Goal: Contribute content: Contribute content

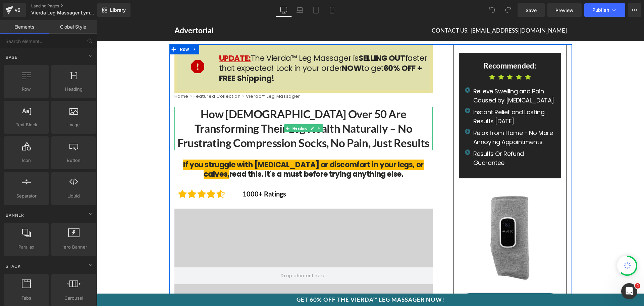
click at [261, 121] on h1 "How [DEMOGRAPHIC_DATA] Over 50 Are Transforming Their Leg Health Naturally – No…" at bounding box center [303, 128] width 258 height 43
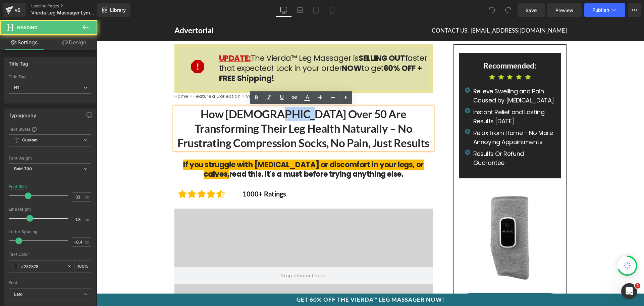
click at [261, 121] on h1 "How [DEMOGRAPHIC_DATA] Over 50 Are Transforming Their Leg Health Naturally – No…" at bounding box center [303, 128] width 258 height 43
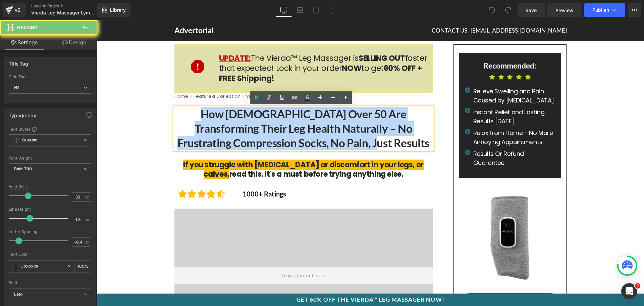
click at [261, 121] on h1 "How [DEMOGRAPHIC_DATA] Over 50 Are Transforming Their Leg Health Naturally – No…" at bounding box center [303, 128] width 258 height 43
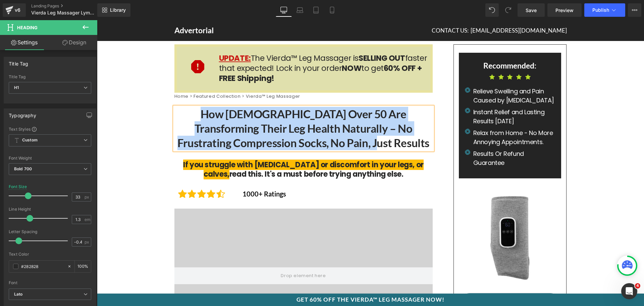
click at [274, 120] on h1 "How [DEMOGRAPHIC_DATA] Over 50 Are Transforming Their Leg Health Naturally – No…" at bounding box center [303, 128] width 258 height 43
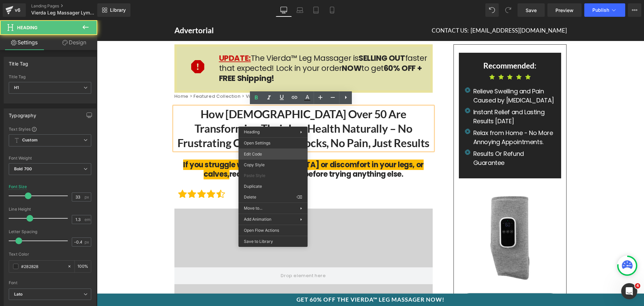
click at [273, 0] on div "You are previewing how the will restyle your page. You can not edit Elements in…" at bounding box center [322, 0] width 644 height 0
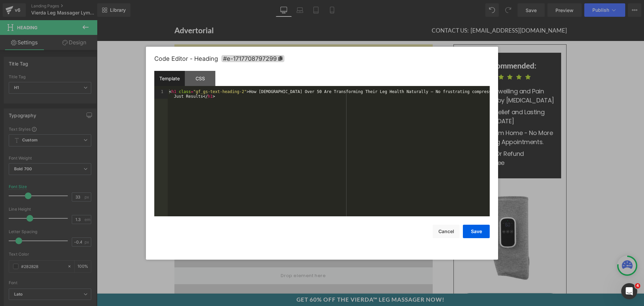
click at [278, 125] on div "< h1 class = "gf_gs-text-heading-2" > How [DEMOGRAPHIC_DATA] Over 50 Are Transf…" at bounding box center [329, 162] width 322 height 146
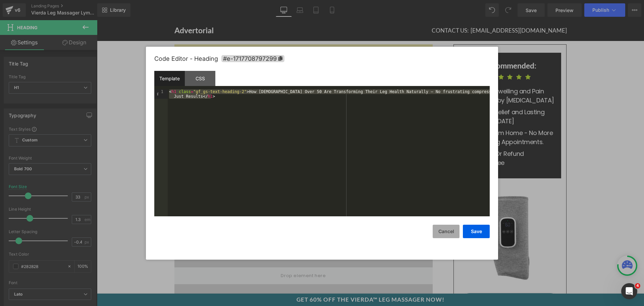
click at [448, 224] on button "Cancel" at bounding box center [446, 230] width 27 height 13
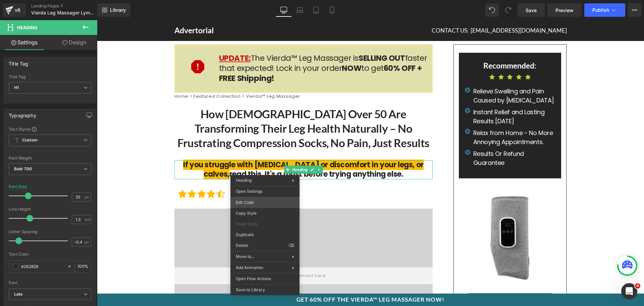
click at [272, 0] on div "You are previewing how the will restyle your page. You can not edit Elements in…" at bounding box center [322, 0] width 644 height 0
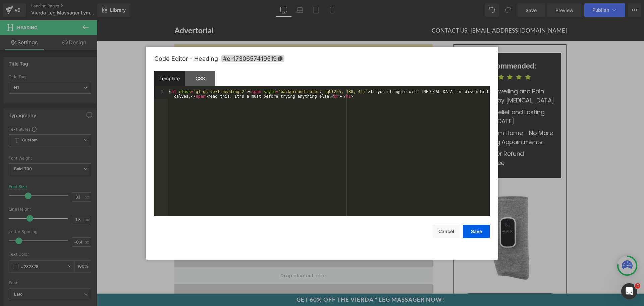
click at [283, 161] on div "< h1 class = "gf_gs-text-heading-2" > < span style = "background-color: rgb(255…" at bounding box center [329, 162] width 322 height 146
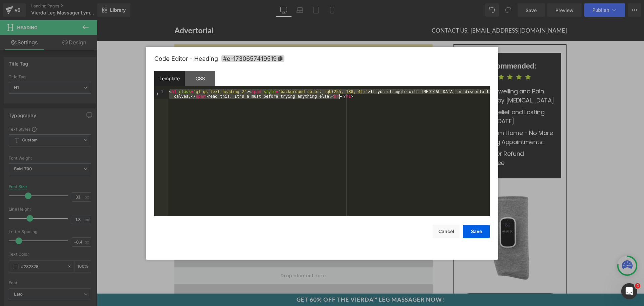
click at [274, 122] on div "< h1 class = "gf_gs-text-heading-2" > < span style = "background-color: rgb(255…" at bounding box center [329, 152] width 322 height 127
click at [445, 231] on button "Cancel" at bounding box center [446, 230] width 27 height 13
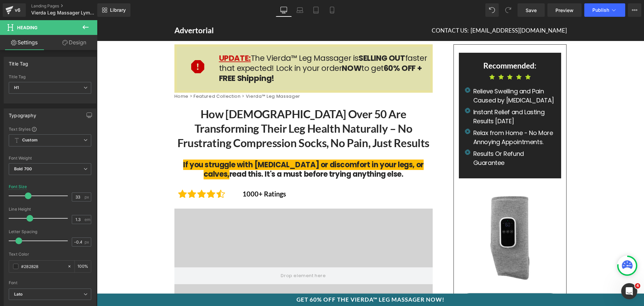
scroll to position [201, 0]
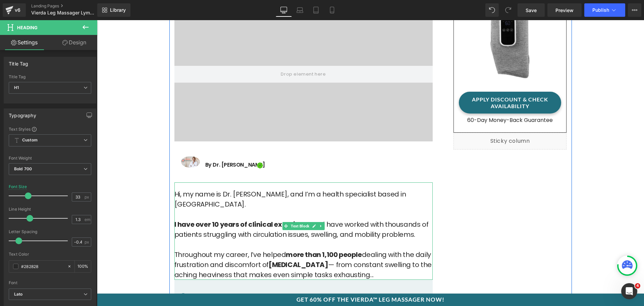
drag, startPoint x: 240, startPoint y: 209, endPoint x: 358, endPoint y: 236, distance: 121.0
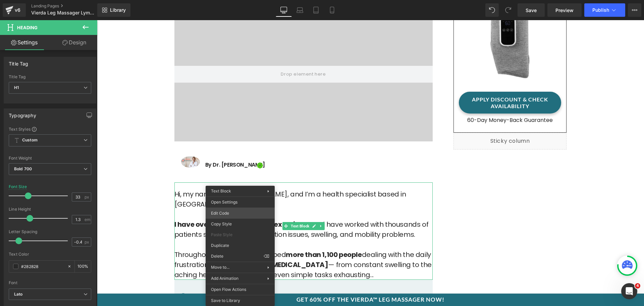
click at [244, 0] on div "You are previewing how the will restyle your page. You can not edit Elements in…" at bounding box center [322, 0] width 644 height 0
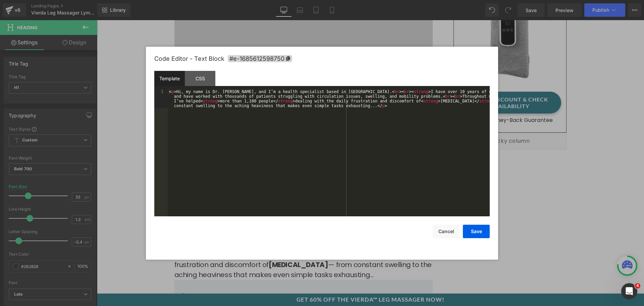
click at [268, 179] on div "< p > Hi, my name is Dr. [PERSON_NAME], and I’m a health specialist based in [G…" at bounding box center [329, 171] width 322 height 164
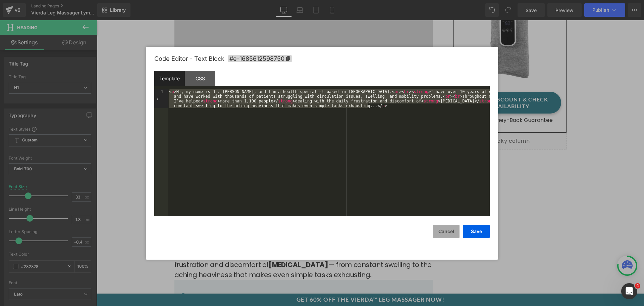
click at [445, 225] on button "Cancel" at bounding box center [446, 230] width 27 height 13
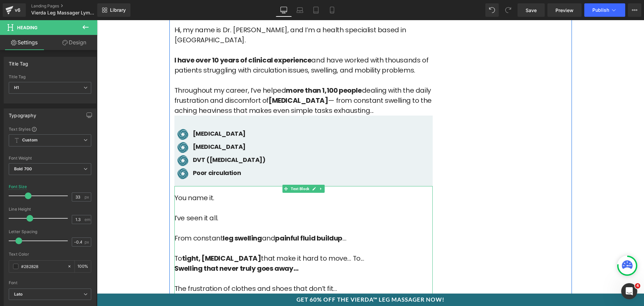
scroll to position [336, 0]
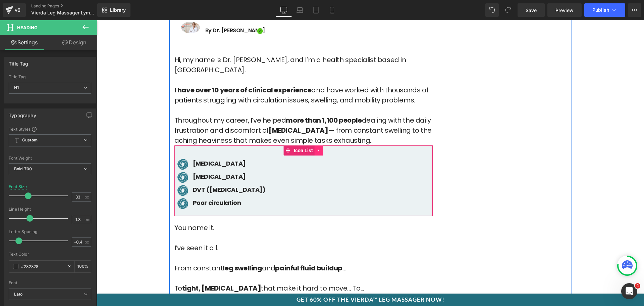
click at [318, 149] on icon at bounding box center [318, 150] width 1 height 3
click at [305, 148] on icon at bounding box center [306, 150] width 5 height 5
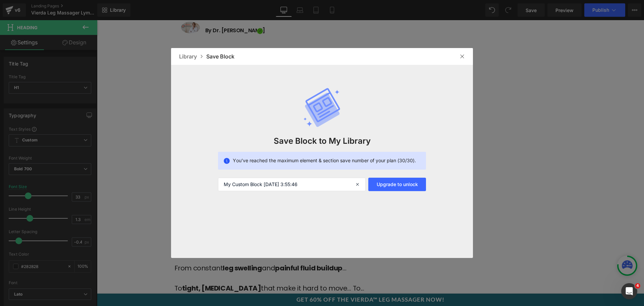
click at [463, 54] on img at bounding box center [462, 56] width 5 height 5
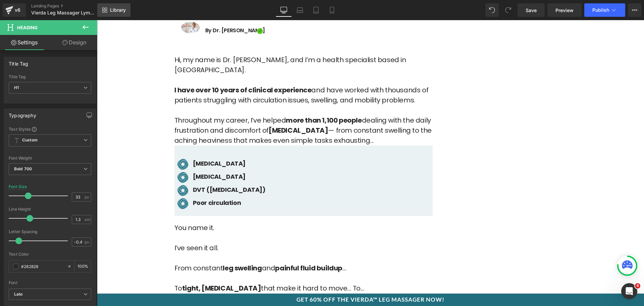
click at [119, 10] on span "Library" at bounding box center [118, 10] width 16 height 6
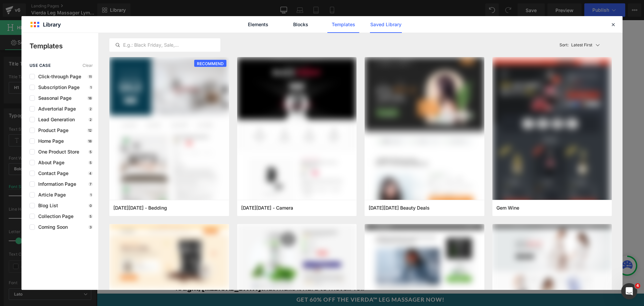
click at [377, 25] on link "Saved Library" at bounding box center [386, 24] width 32 height 17
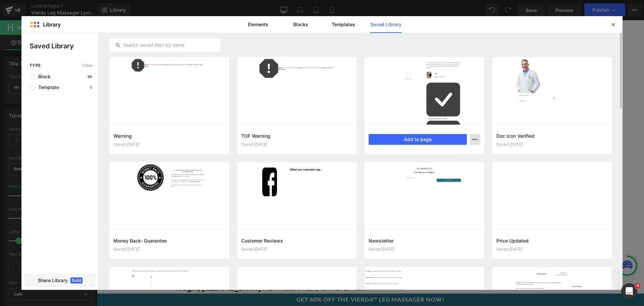
click at [431, 168] on p "Delete" at bounding box center [424, 168] width 14 height 6
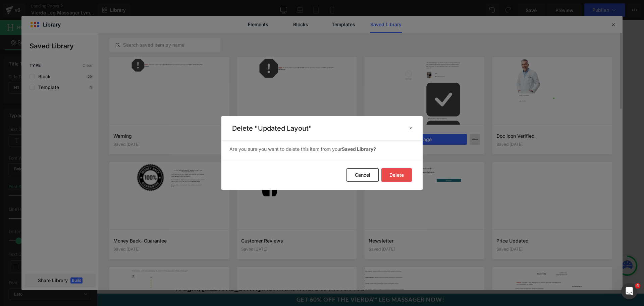
click at [0, 0] on button "Delete" at bounding box center [0, 0] width 0 height 0
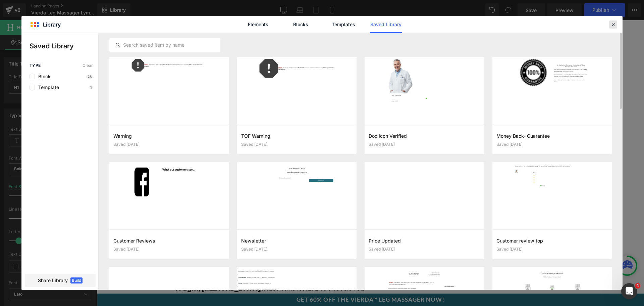
drag, startPoint x: 613, startPoint y: 26, endPoint x: 516, endPoint y: 6, distance: 99.4
click at [613, 26] on icon at bounding box center [613, 24] width 6 height 6
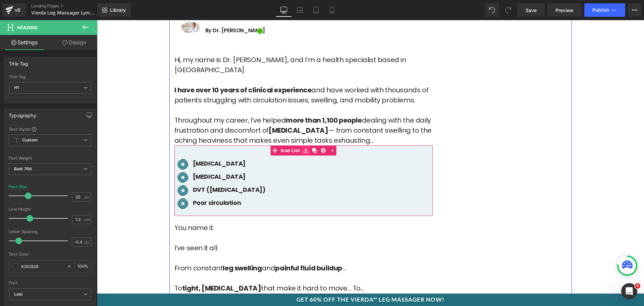
click at [304, 148] on icon at bounding box center [306, 150] width 5 height 5
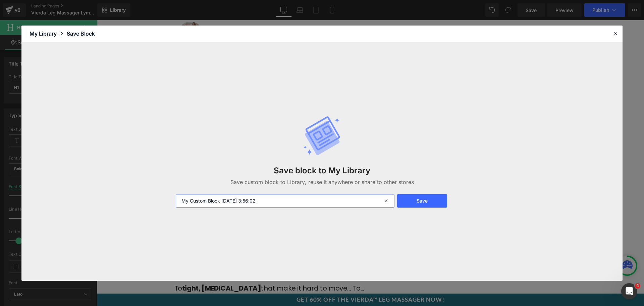
click at [295, 199] on input "My Custom Block [DATE] 3:56:02" at bounding box center [285, 200] width 219 height 13
type input "Icon List"
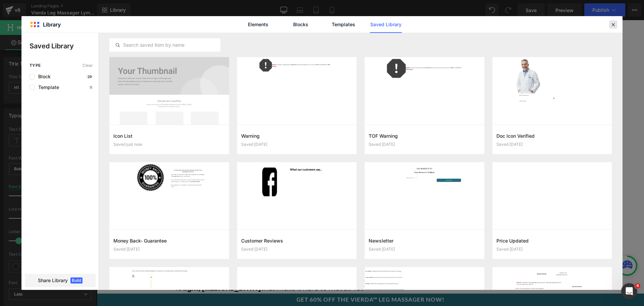
drag, startPoint x: 613, startPoint y: 24, endPoint x: 181, endPoint y: 107, distance: 440.4
click at [613, 24] on icon at bounding box center [613, 24] width 6 height 6
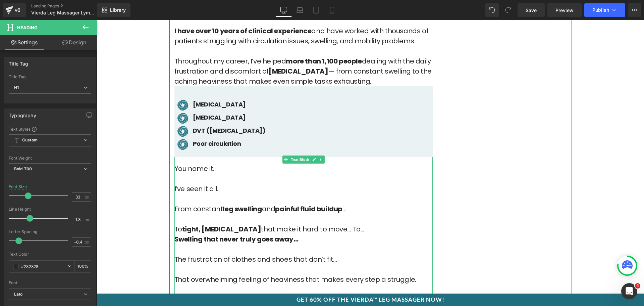
scroll to position [403, 0]
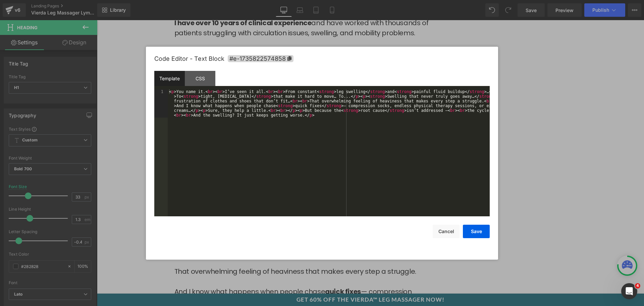
click at [205, 0] on div "You are previewing how the will restyle your page. You can not edit Elements in…" at bounding box center [322, 0] width 644 height 0
click at [252, 173] on div "< p > You name it. < br > < br > I’ve seen it all. < br > < br > From constant …" at bounding box center [329, 180] width 322 height 183
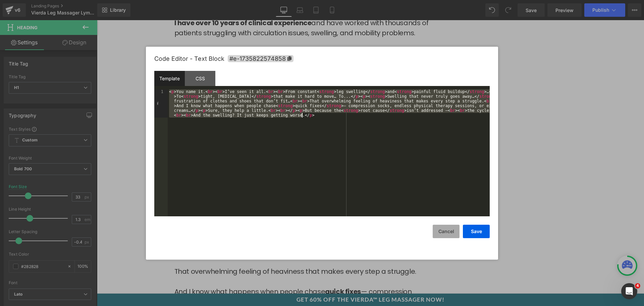
click at [449, 231] on button "Cancel" at bounding box center [446, 230] width 27 height 13
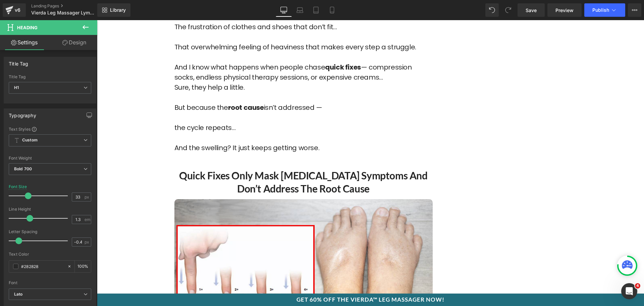
scroll to position [705, 0]
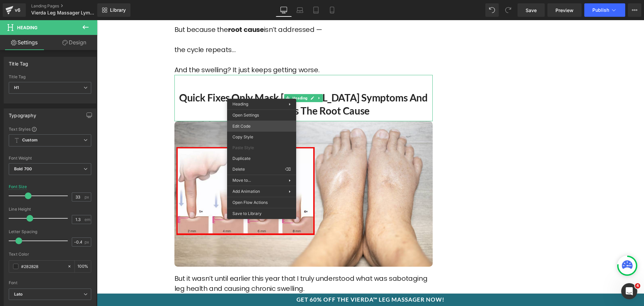
click at [256, 0] on div "You are previewing how the will restyle your page. You can not edit Elements in…" at bounding box center [322, 0] width 644 height 0
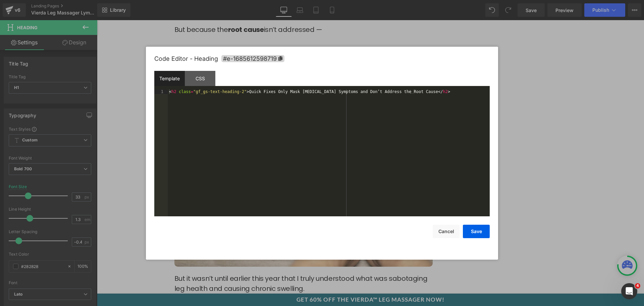
click at [270, 121] on div "< h2 class = "gf_gs-text-heading-2" > Quick Fixes Only Mask [MEDICAL_DATA] Symp…" at bounding box center [329, 157] width 322 height 136
click at [450, 234] on button "Cancel" at bounding box center [446, 230] width 27 height 13
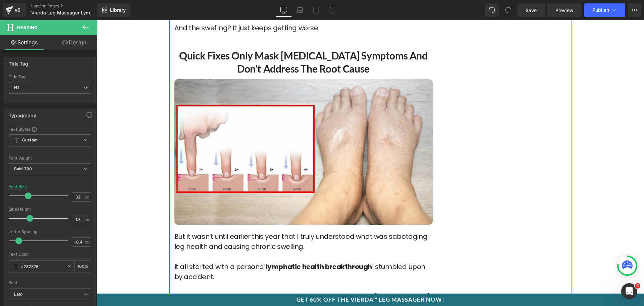
scroll to position [671, 0]
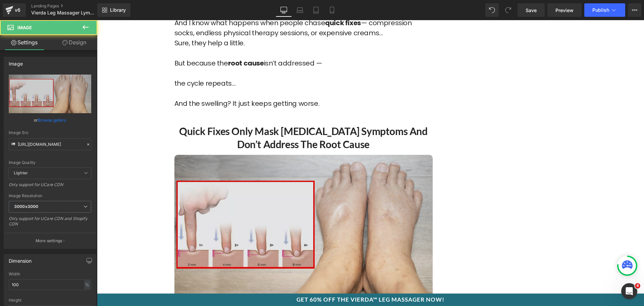
click at [270, 189] on img at bounding box center [303, 227] width 258 height 145
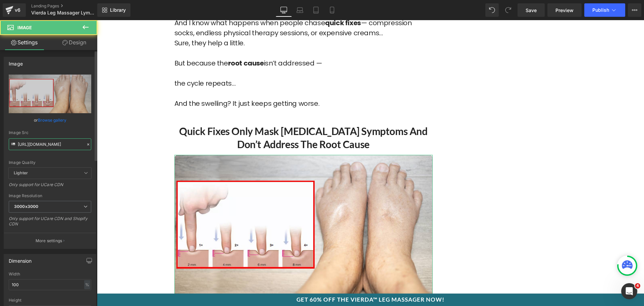
click at [62, 146] on input "[URL][DOMAIN_NAME]" at bounding box center [50, 144] width 83 height 12
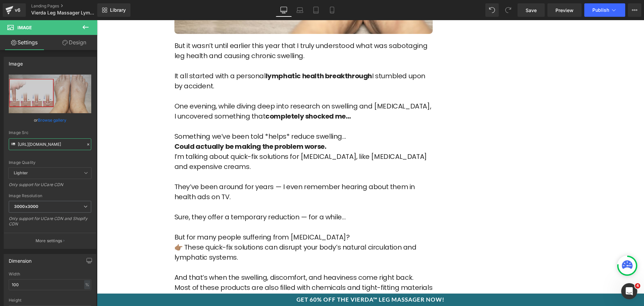
scroll to position [939, 0]
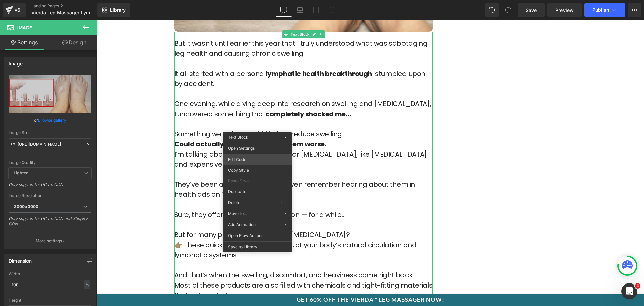
click at [262, 0] on div "You are previewing how the will restyle your page. You can not edit Elements in…" at bounding box center [322, 0] width 644 height 0
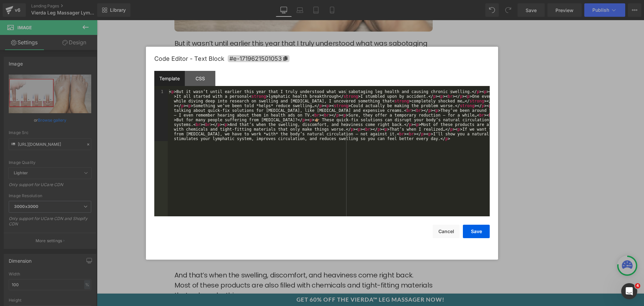
click at [268, 136] on div "< p > But it wasn’t until earlier this year that I truly understood what was sa…" at bounding box center [329, 204] width 322 height 230
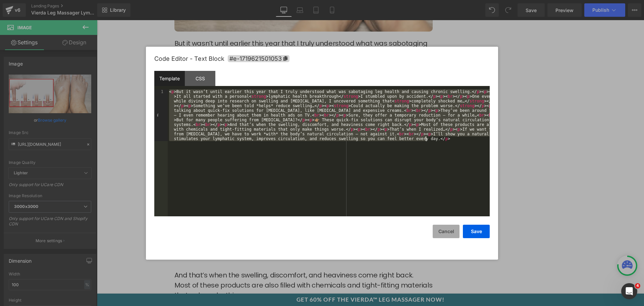
click at [438, 229] on button "Cancel" at bounding box center [446, 230] width 27 height 13
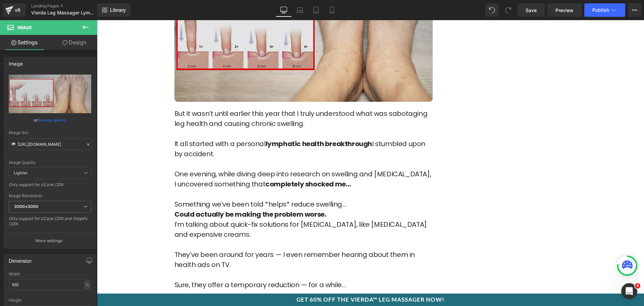
scroll to position [872, 0]
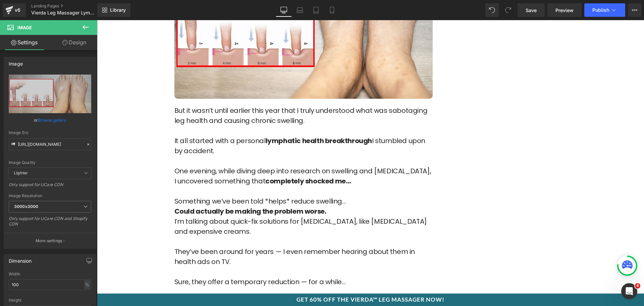
click at [323, 139] on p "It all started with a personal lymphatic health breakthrough I stumbled upon by…" at bounding box center [303, 146] width 258 height 20
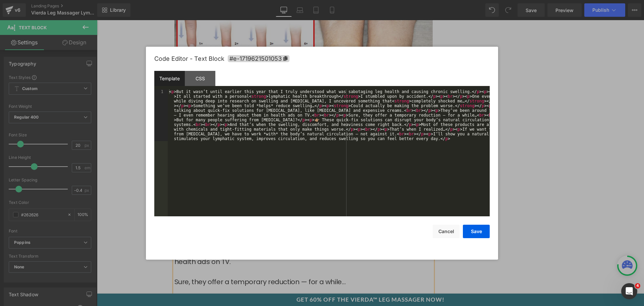
click at [300, 0] on div "You are previewing how the will restyle your page. You can not edit Elements in…" at bounding box center [322, 0] width 644 height 0
click at [304, 154] on div "< p > But it wasn’t until earlier this year that I truly understood what was sa…" at bounding box center [329, 204] width 322 height 230
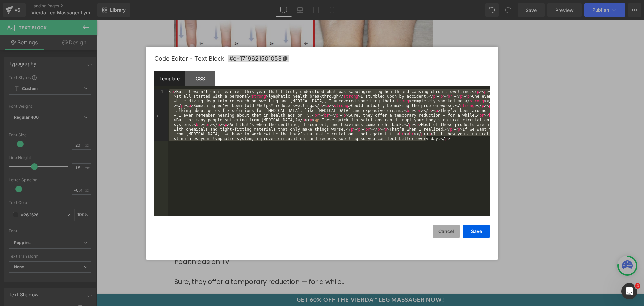
click at [439, 233] on button "Cancel" at bounding box center [446, 230] width 27 height 13
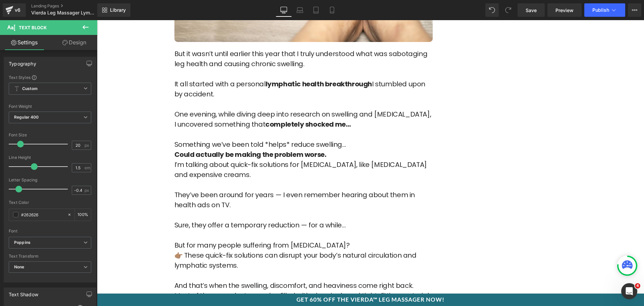
scroll to position [939, 0]
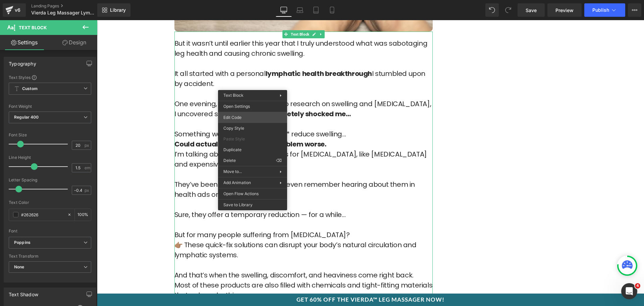
click at [248, 0] on div "You are previewing how the will restyle your page. You can not edit Elements in…" at bounding box center [322, 0] width 644 height 0
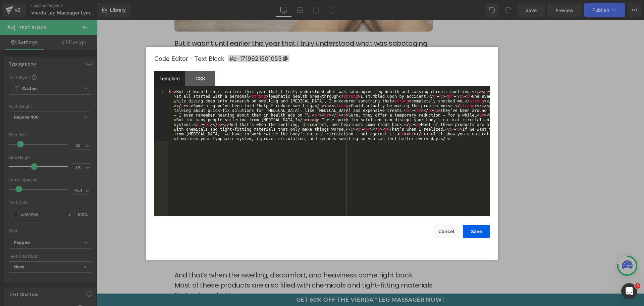
click at [261, 122] on div "< p > But it wasn’t until earlier this year that I truly understood what was sa…" at bounding box center [329, 204] width 322 height 230
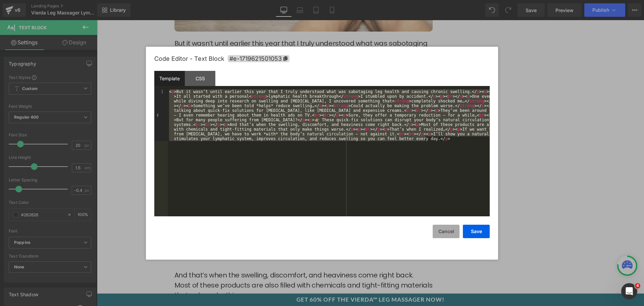
click at [453, 232] on button "Cancel" at bounding box center [446, 230] width 27 height 13
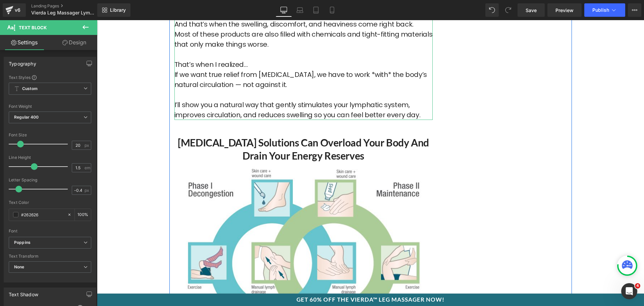
scroll to position [1208, 0]
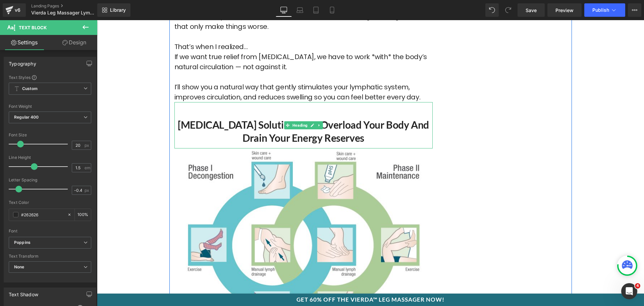
click at [291, 126] on h2 "[MEDICAL_DATA] Solutions Can Overload Your Body and Drain Your Energy Reserves" at bounding box center [303, 131] width 258 height 26
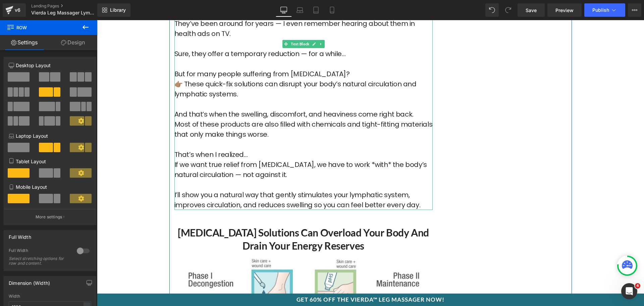
scroll to position [1107, 0]
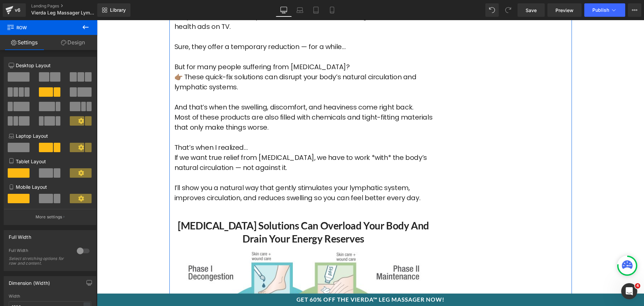
click at [257, 220] on h2 "[MEDICAL_DATA] Solutions Can Overload Your Body and Drain Your Energy Reserves" at bounding box center [303, 232] width 258 height 26
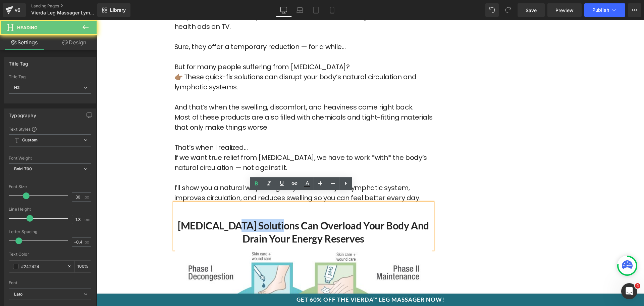
click at [257, 220] on h2 "[MEDICAL_DATA] Solutions Can Overload Your Body and Drain Your Energy Reserves" at bounding box center [303, 232] width 258 height 26
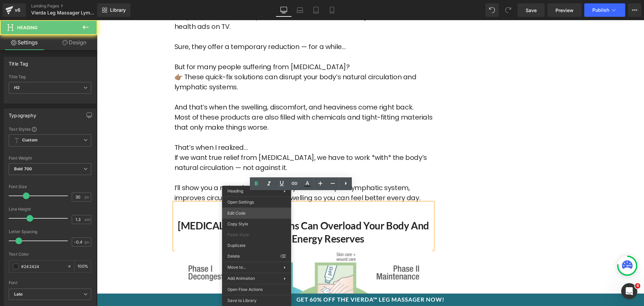
click at [238, 0] on div "You are previewing how the will restyle your page. You can not edit Elements in…" at bounding box center [322, 0] width 644 height 0
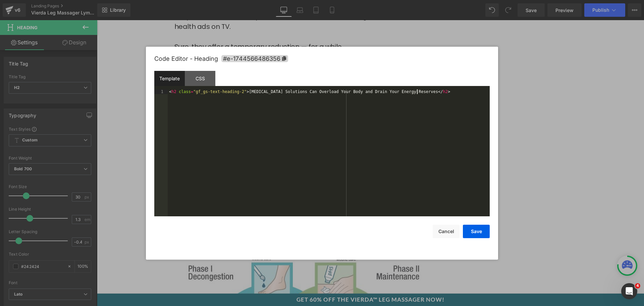
click at [239, 167] on div "< h2 class = "gf_gs-text-heading-2" > [MEDICAL_DATA] Solutions Can Overload You…" at bounding box center [329, 157] width 322 height 136
click at [443, 234] on button "Cancel" at bounding box center [446, 230] width 27 height 13
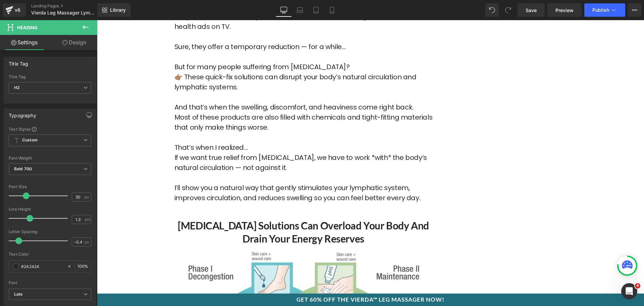
click at [331, 232] on h2 "[MEDICAL_DATA] Solutions Can Overload Your Body and Drain Your Energy Reserves" at bounding box center [303, 232] width 258 height 26
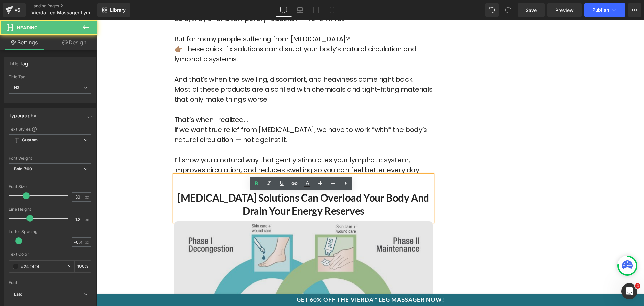
scroll to position [1241, 0]
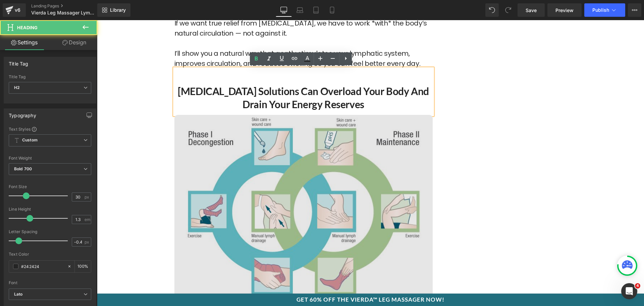
click at [266, 166] on img at bounding box center [303, 211] width 258 height 192
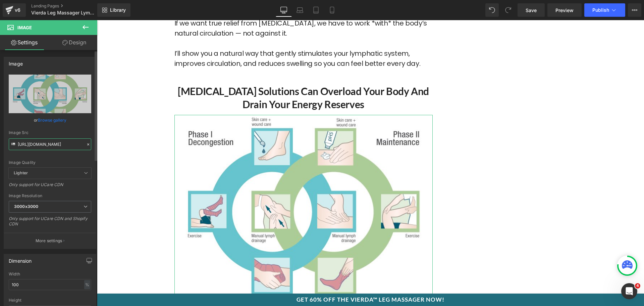
click at [58, 147] on input "[URL][DOMAIN_NAME]" at bounding box center [50, 144] width 83 height 12
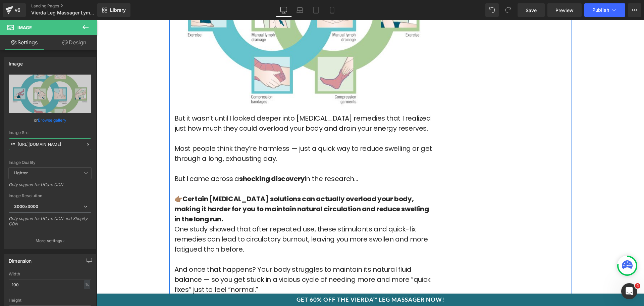
scroll to position [1443, 0]
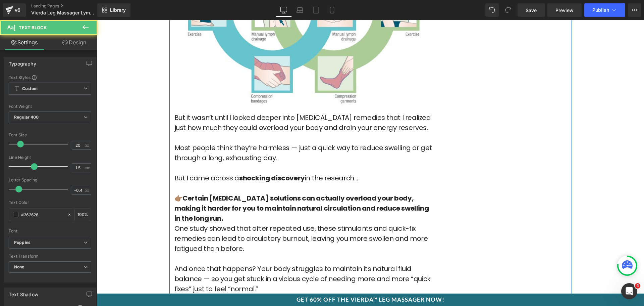
click at [242, 143] on p "Most people think they’re harmless — just a quick way to reduce swelling or get…" at bounding box center [303, 153] width 258 height 20
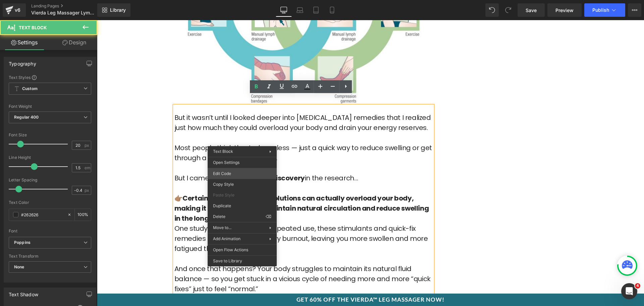
click at [234, 0] on div "You are previewing how the will restyle your page. You can not edit Elements in…" at bounding box center [322, 0] width 644 height 0
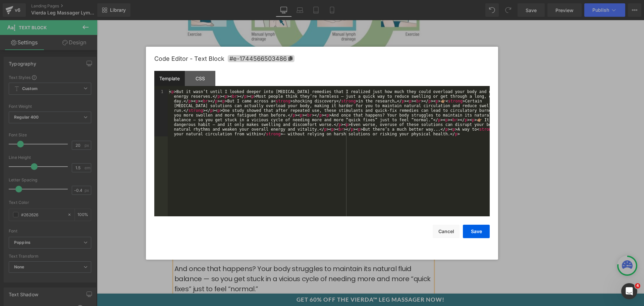
click at [307, 184] on div "< p > But it wasn’t until I looked deeper into [MEDICAL_DATA] remedies that I r…" at bounding box center [329, 199] width 322 height 221
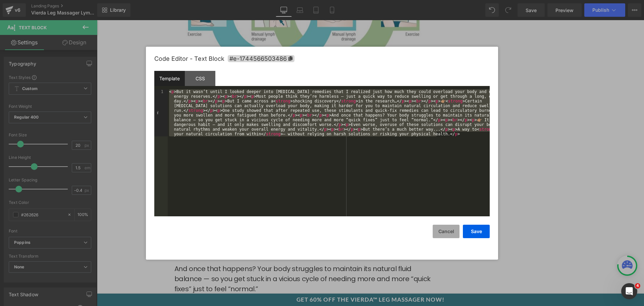
click at [448, 227] on button "Cancel" at bounding box center [446, 230] width 27 height 13
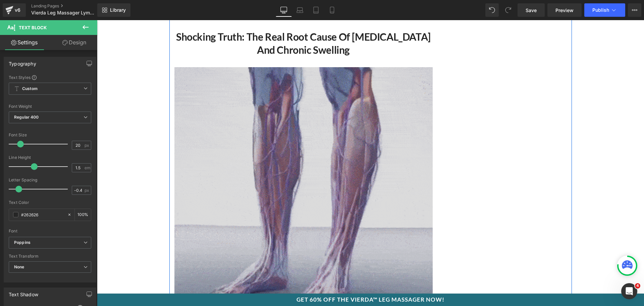
scroll to position [1711, 0]
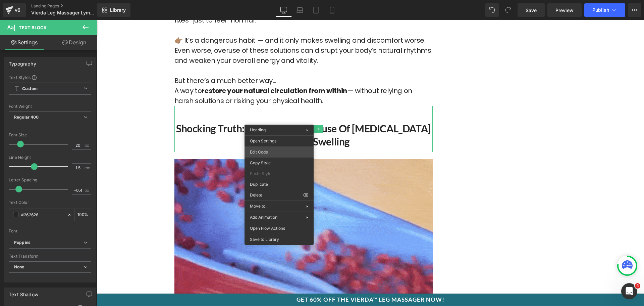
click at [272, 0] on div "You are previewing how the will restyle your page. You can not edit Elements in…" at bounding box center [322, 0] width 644 height 0
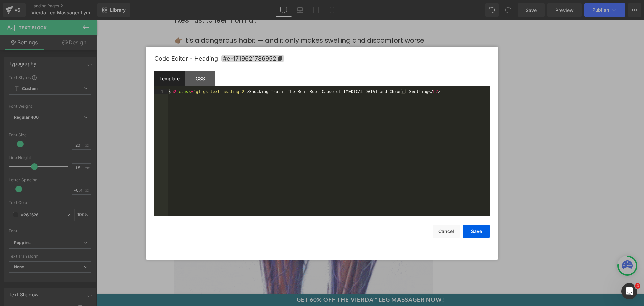
click at [280, 141] on div "< h2 class = "gf_gs-text-heading-2" > Shocking Truth: The Real Root Cause of [M…" at bounding box center [329, 157] width 322 height 136
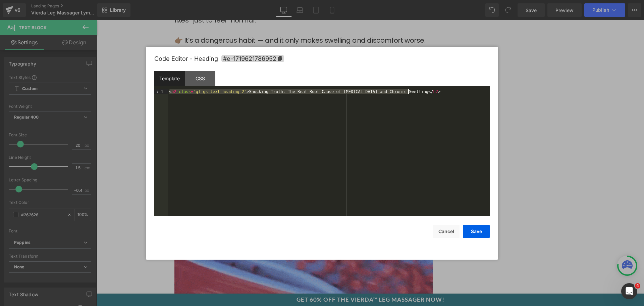
click at [454, 239] on div "Code Editor - Heading #e-1719621786952 Template CSS 1 < h2 class = "gf_gs-text-…" at bounding box center [322, 153] width 336 height 213
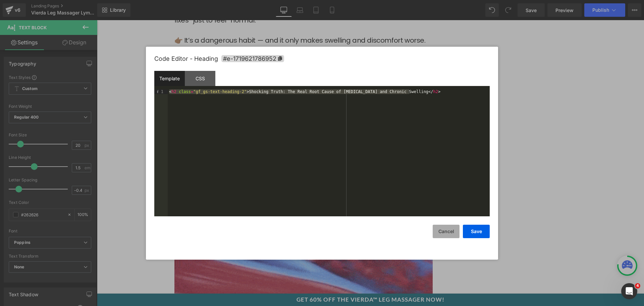
click at [444, 236] on button "Cancel" at bounding box center [446, 230] width 27 height 13
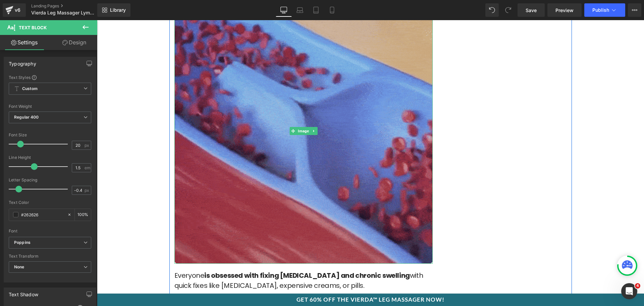
scroll to position [1912, 0]
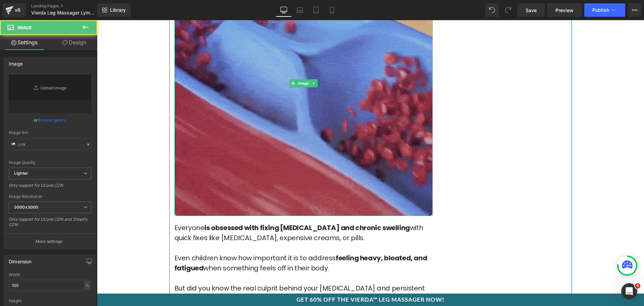
click at [290, 120] on img at bounding box center [303, 83] width 258 height 265
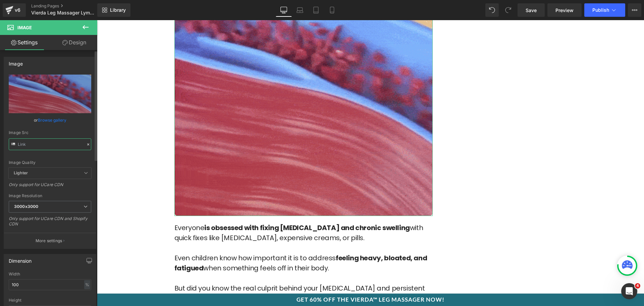
click at [51, 144] on input "text" at bounding box center [50, 144] width 83 height 12
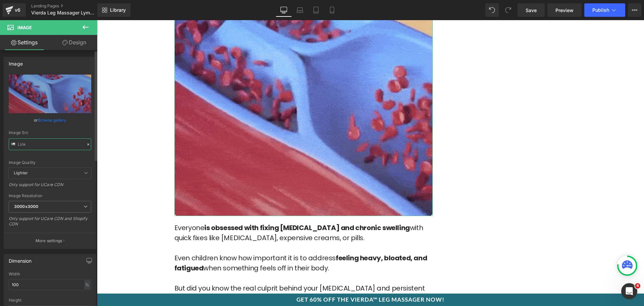
click at [51, 144] on input "text" at bounding box center [50, 144] width 83 height 12
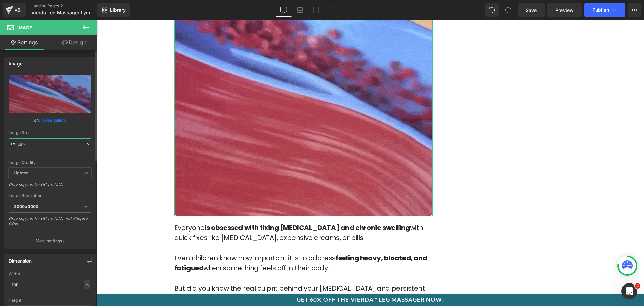
type input "[URL][DOMAIN_NAME]"
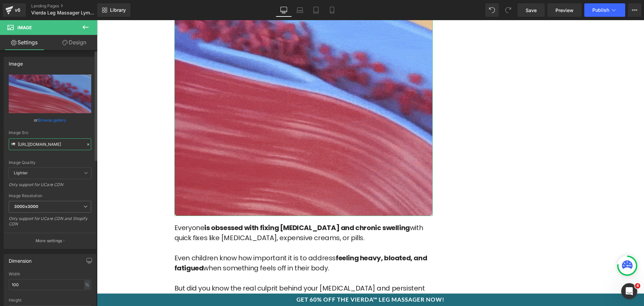
click at [51, 144] on input "[URL][DOMAIN_NAME]" at bounding box center [50, 144] width 83 height 12
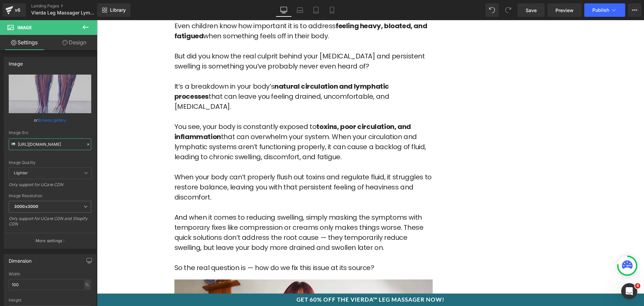
scroll to position [2147, 0]
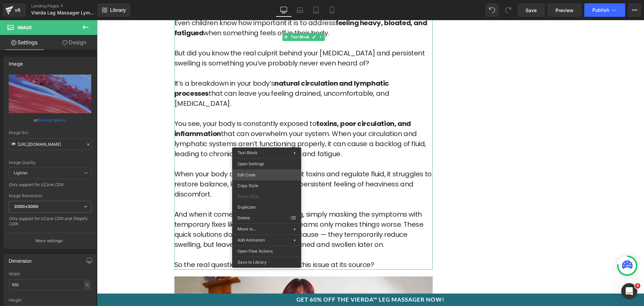
click at [275, 0] on div "You are previewing how the will restyle your page. You can not edit Elements in…" at bounding box center [322, 0] width 644 height 0
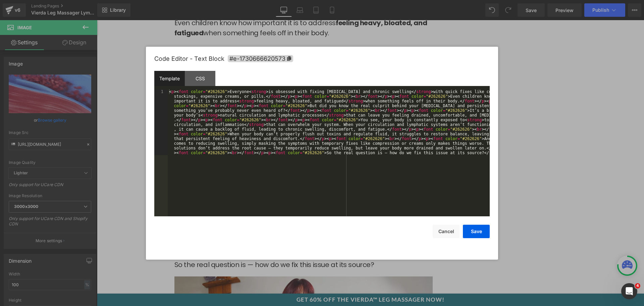
click at [282, 165] on div "< p > < font color = "#262626" > Everyone < strong > is obsessed with fixing [M…" at bounding box center [329, 218] width 322 height 258
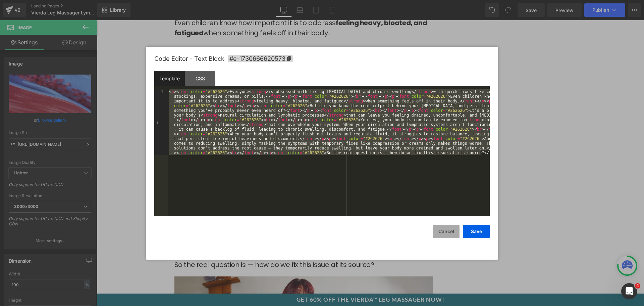
click at [448, 229] on button "Cancel" at bounding box center [446, 230] width 27 height 13
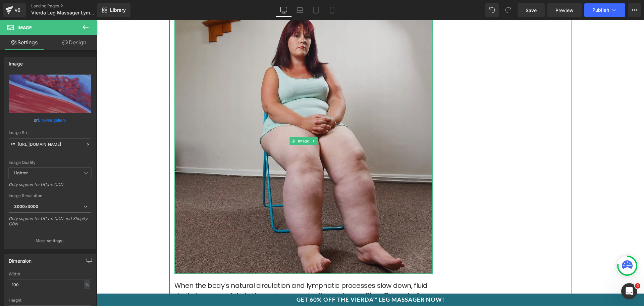
scroll to position [2416, 0]
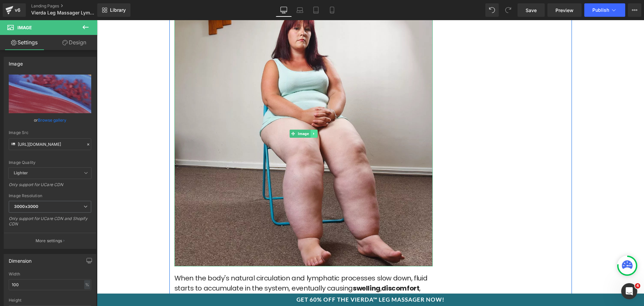
click at [313, 132] on icon at bounding box center [314, 134] width 4 height 4
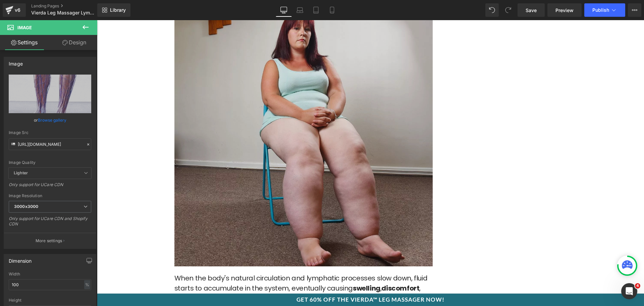
click at [264, 118] on img at bounding box center [303, 133] width 258 height 265
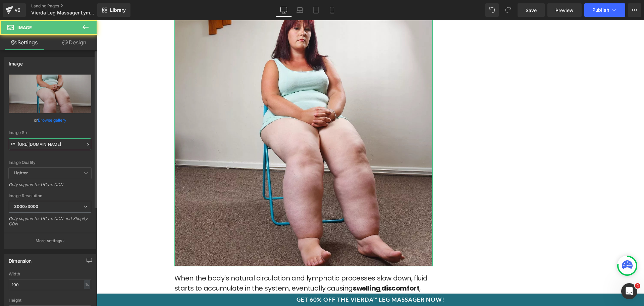
click at [50, 144] on input "[URL][DOMAIN_NAME]" at bounding box center [50, 144] width 83 height 12
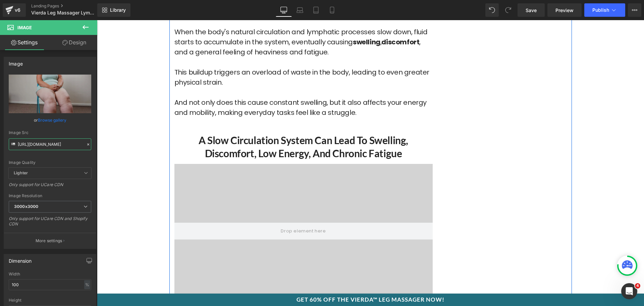
scroll to position [2651, 0]
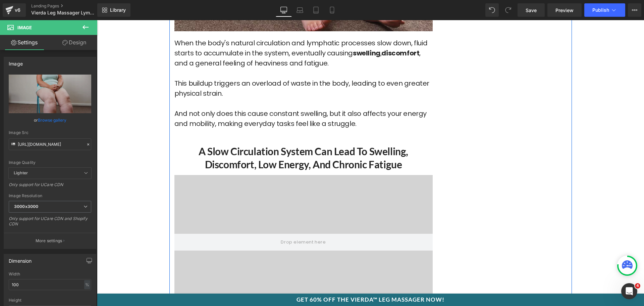
click at [215, 145] on h2 "A Slow Circulation System Can Lead to Swelling, Discomfort, Low Energy, and Chr…" at bounding box center [303, 158] width 258 height 26
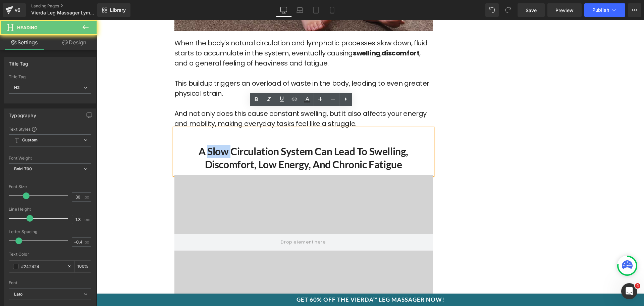
click at [215, 145] on h2 "A Slow Circulation System Can Lead to Swelling, Discomfort, Low Energy, and Chr…" at bounding box center [303, 158] width 258 height 26
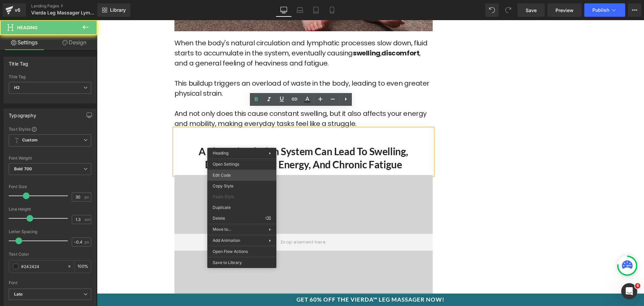
click at [239, 0] on div "You are previewing how the will restyle your page. You can not edit Elements in…" at bounding box center [322, 0] width 644 height 0
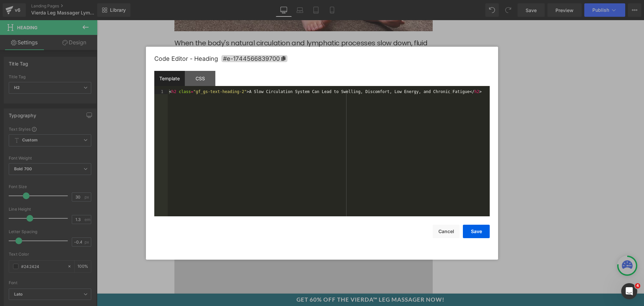
click at [277, 135] on div "< h2 class = "gf_gs-text-heading-2" > A Slow Circulation System Can Lead to Swe…" at bounding box center [329, 157] width 322 height 136
click at [457, 228] on button "Cancel" at bounding box center [446, 230] width 27 height 13
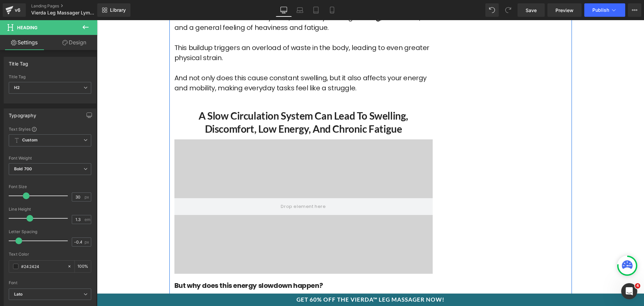
scroll to position [2684, 0]
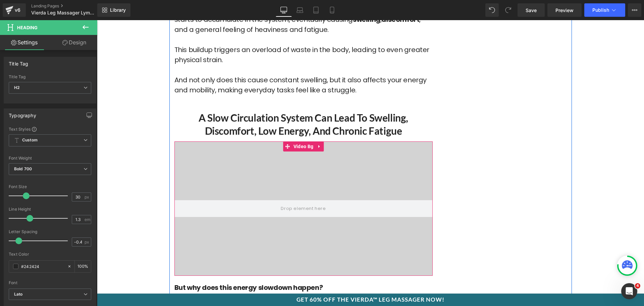
click at [276, 146] on video at bounding box center [303, 195] width 403 height 201
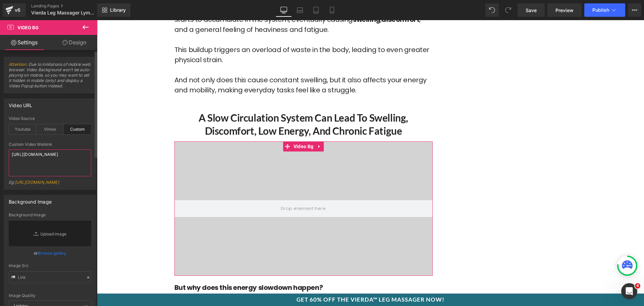
click at [40, 159] on textarea "[URL][DOMAIN_NAME]" at bounding box center [50, 162] width 83 height 27
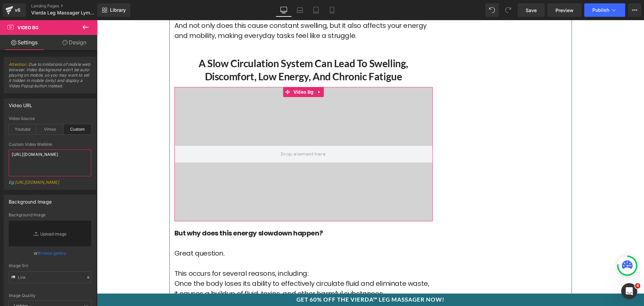
scroll to position [2818, 0]
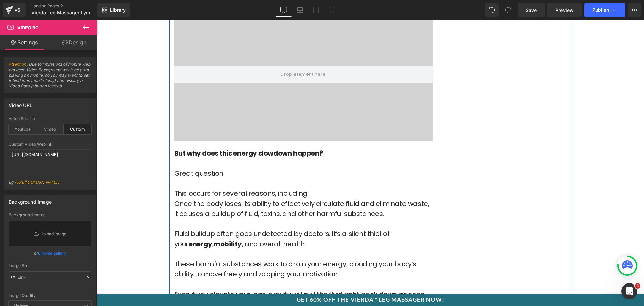
click at [261, 199] on font "Once the body loses its ability to effectively circulate fluid and eliminate wa…" at bounding box center [301, 208] width 255 height 19
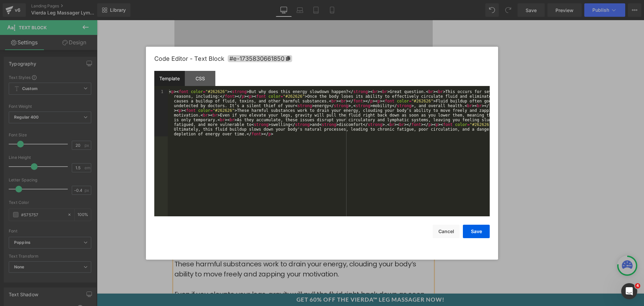
click at [250, 0] on div "You are previewing how the will restyle your page. You can not edit Elements in…" at bounding box center [322, 0] width 644 height 0
click at [279, 187] on div "< p > < font color = "#262626" > < strong > But why does this energy slowdown h…" at bounding box center [329, 199] width 322 height 221
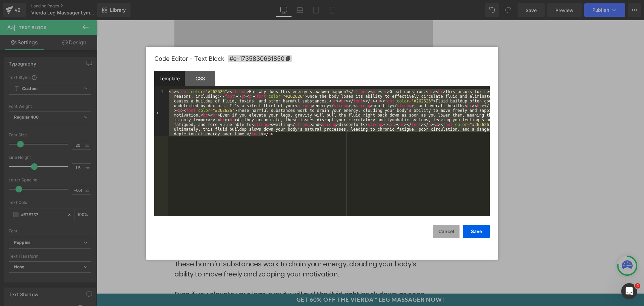
click at [446, 228] on button "Cancel" at bounding box center [446, 230] width 27 height 13
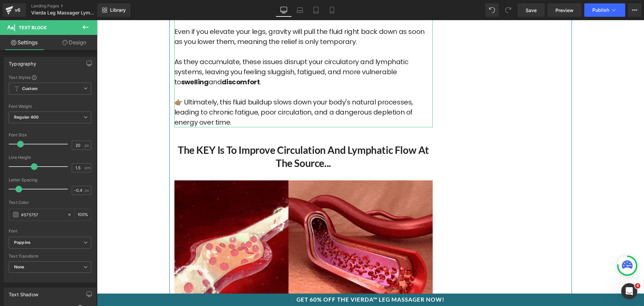
scroll to position [3087, 0]
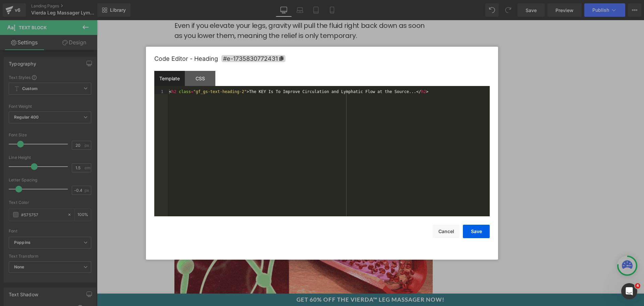
click at [241, 0] on div "You are previewing how the will restyle your page. You can not edit Elements in…" at bounding box center [322, 0] width 644 height 0
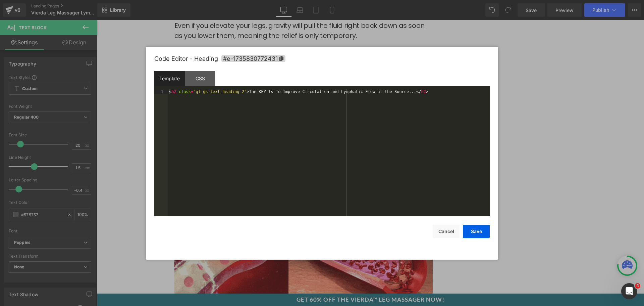
click at [263, 133] on div "< h2 class = "gf_gs-text-heading-2" > The KEY Is To Improve Circulation and Lym…" at bounding box center [329, 157] width 322 height 136
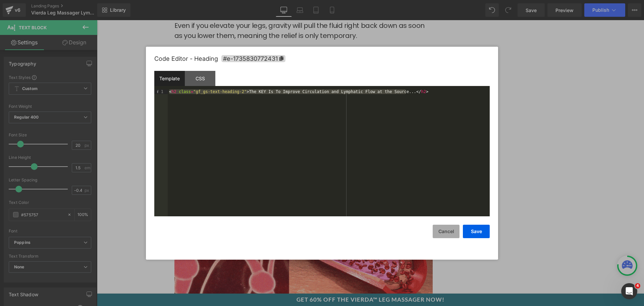
click at [450, 228] on button "Cancel" at bounding box center [446, 230] width 27 height 13
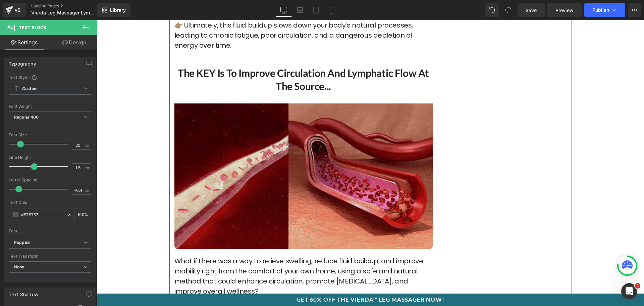
scroll to position [3120, 0]
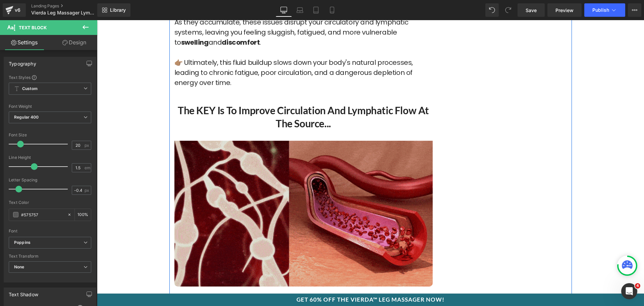
click at [270, 179] on img at bounding box center [303, 210] width 258 height 152
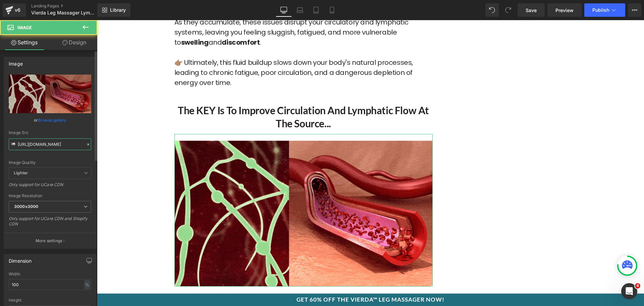
click at [54, 141] on input "[URL][DOMAIN_NAME]" at bounding box center [50, 144] width 83 height 12
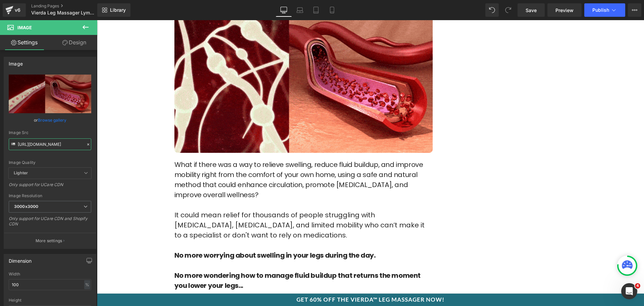
scroll to position [3255, 0]
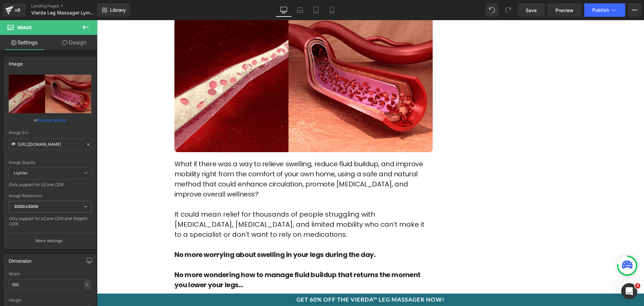
click at [272, 166] on font "What if there was a way to relieve swelling, reduce fluid buildup, and improve …" at bounding box center [298, 179] width 249 height 40
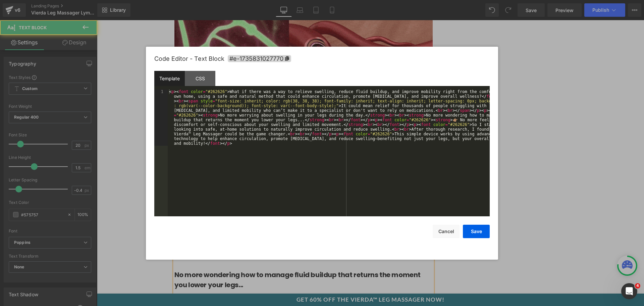
click at [267, 0] on div "You are previewing how the will restyle your page. You can not edit Elements in…" at bounding box center [322, 0] width 644 height 0
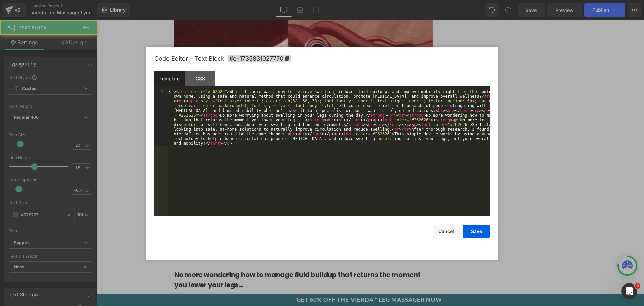
click at [319, 174] on div "< p > < font color = "#262626" > What if there was a way to relieve swelling, r…" at bounding box center [329, 209] width 322 height 240
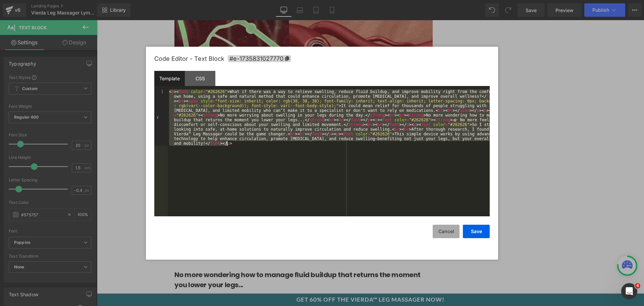
click at [439, 234] on button "Cancel" at bounding box center [446, 230] width 27 height 13
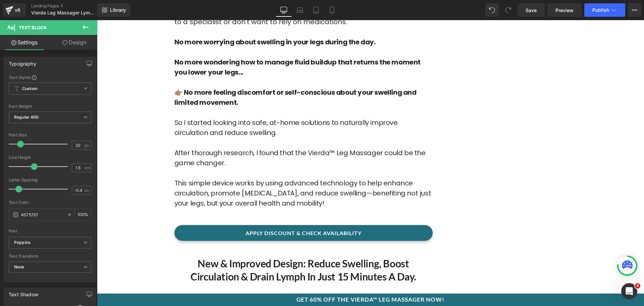
scroll to position [3590, 0]
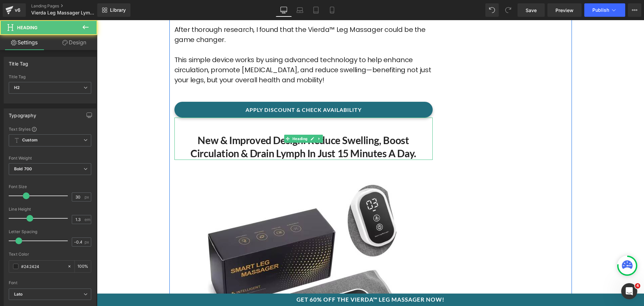
click at [276, 134] on h2 "New & Improved Design: Reduce Swelling, Boost Circulation & Drain Lymph in Just…" at bounding box center [303, 147] width 258 height 26
